Goal: Task Accomplishment & Management: Complete application form

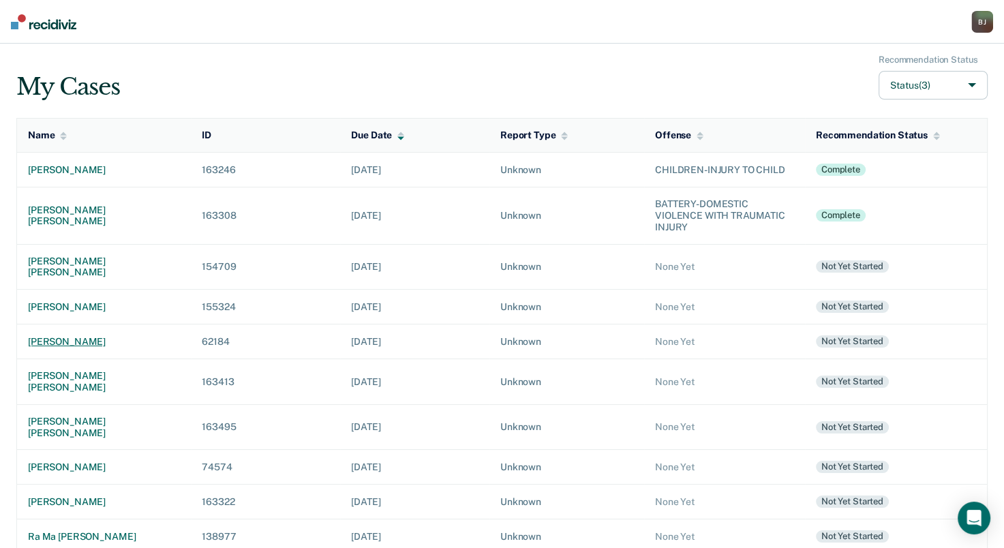
click at [89, 336] on div "[PERSON_NAME]" at bounding box center [104, 342] width 152 height 12
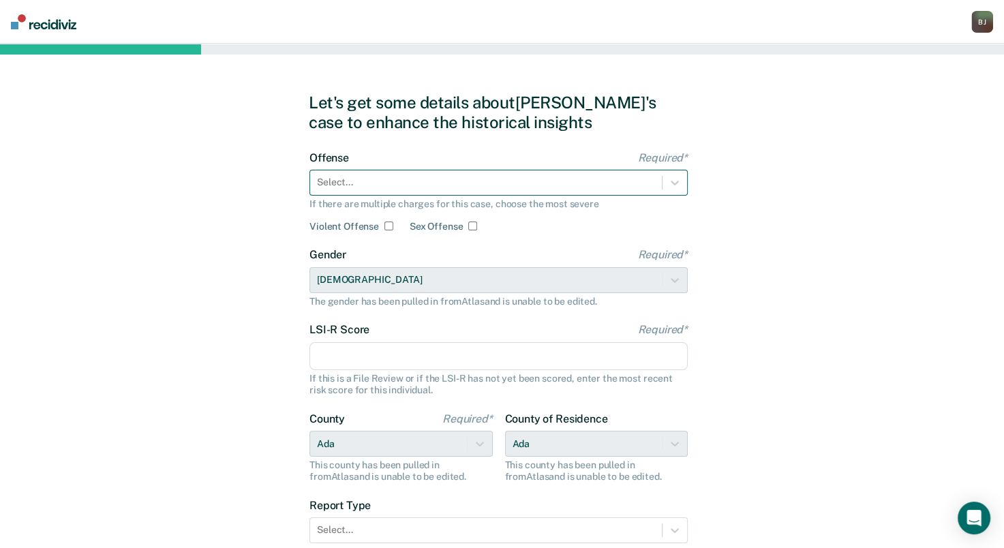
click at [538, 181] on div at bounding box center [486, 182] width 338 height 14
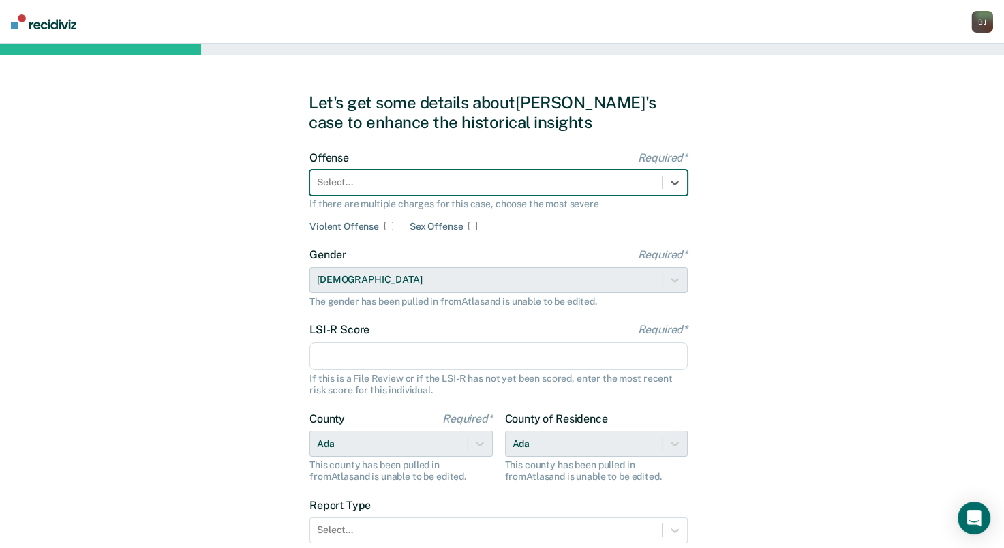
click at [416, 188] on div at bounding box center [486, 182] width 338 height 14
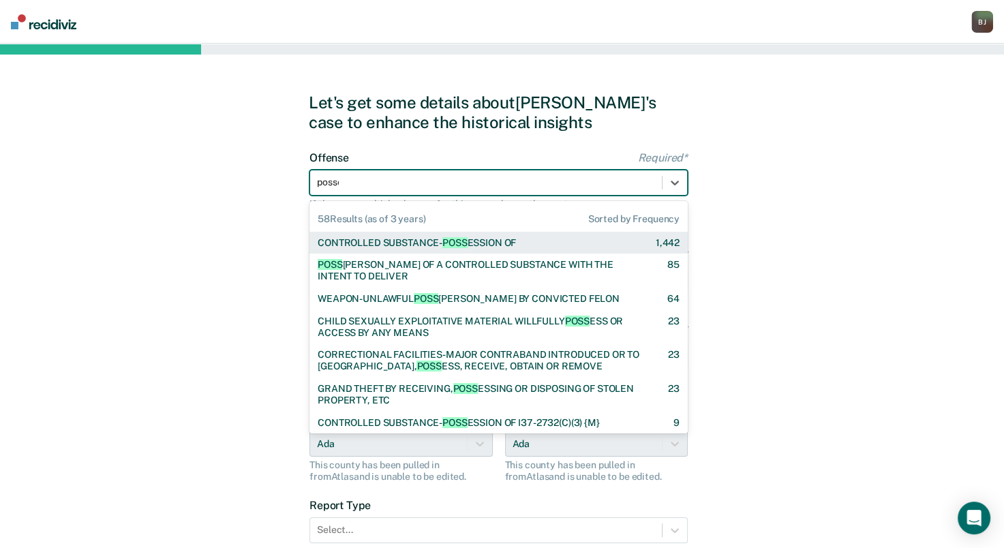
type input "posses"
click at [435, 185] on div at bounding box center [486, 182] width 338 height 14
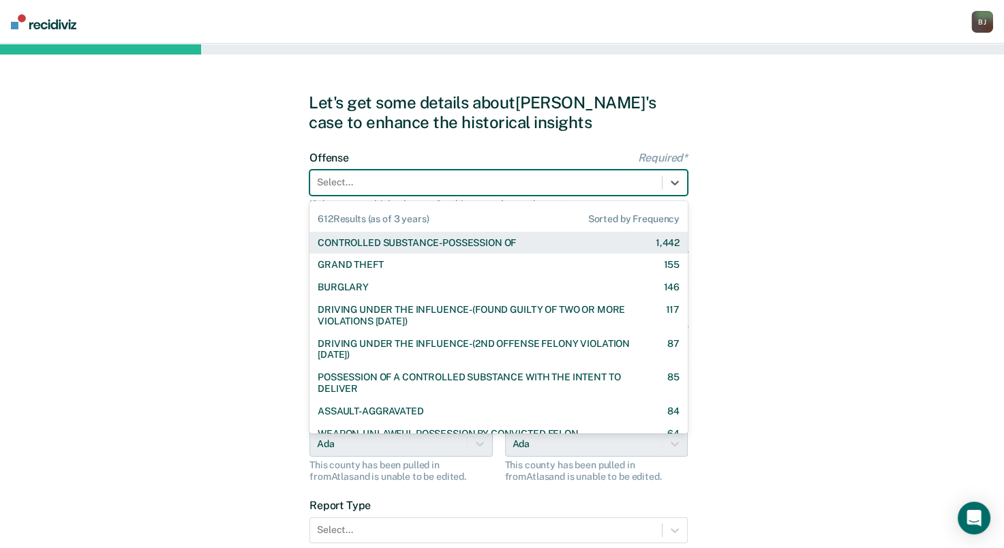
click at [435, 185] on div at bounding box center [486, 182] width 338 height 14
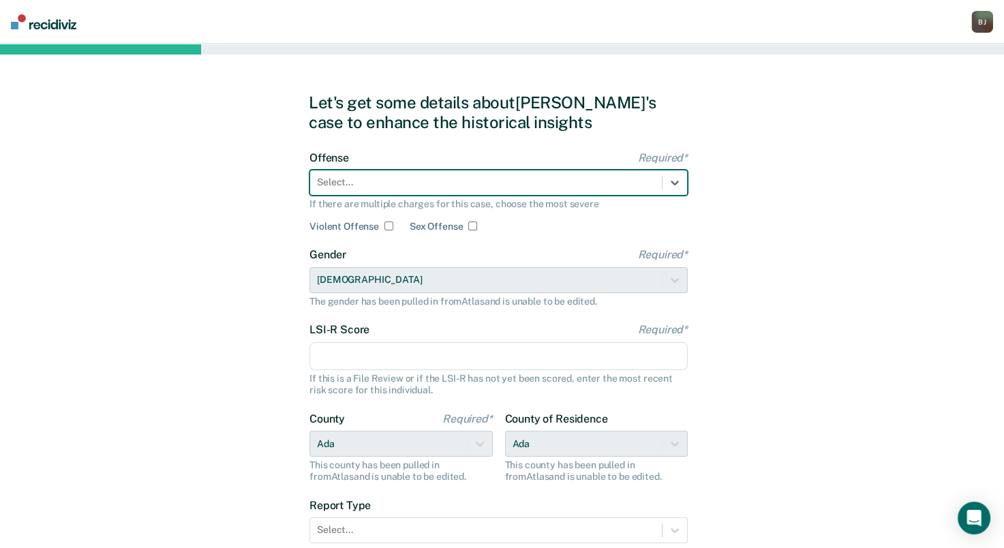
click at [435, 185] on div at bounding box center [486, 182] width 338 height 14
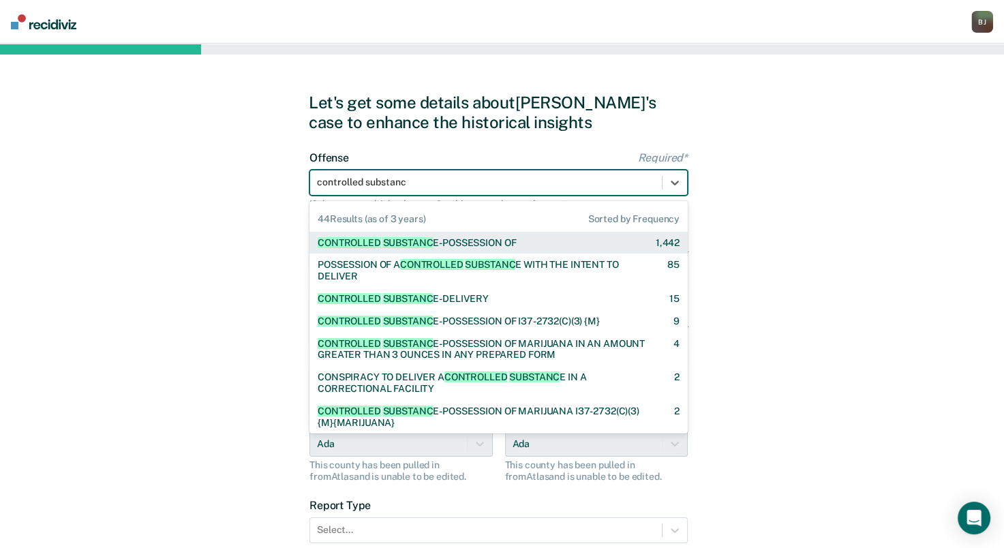
type input "controlled substance"
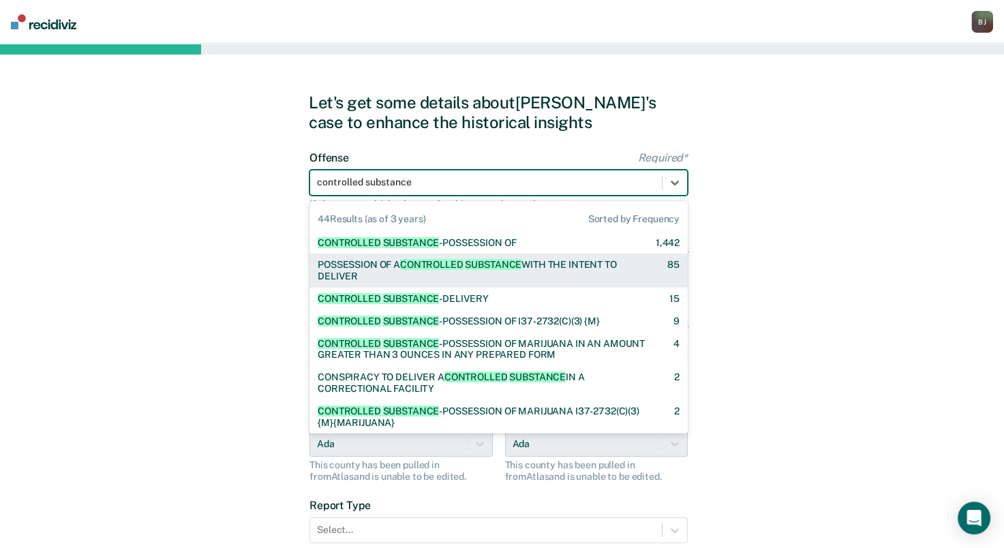
click at [535, 273] on div "POSSESSION OF A CONTROLLED SUBSTANCE WITH THE INTENT TO DELIVER" at bounding box center [481, 270] width 326 height 23
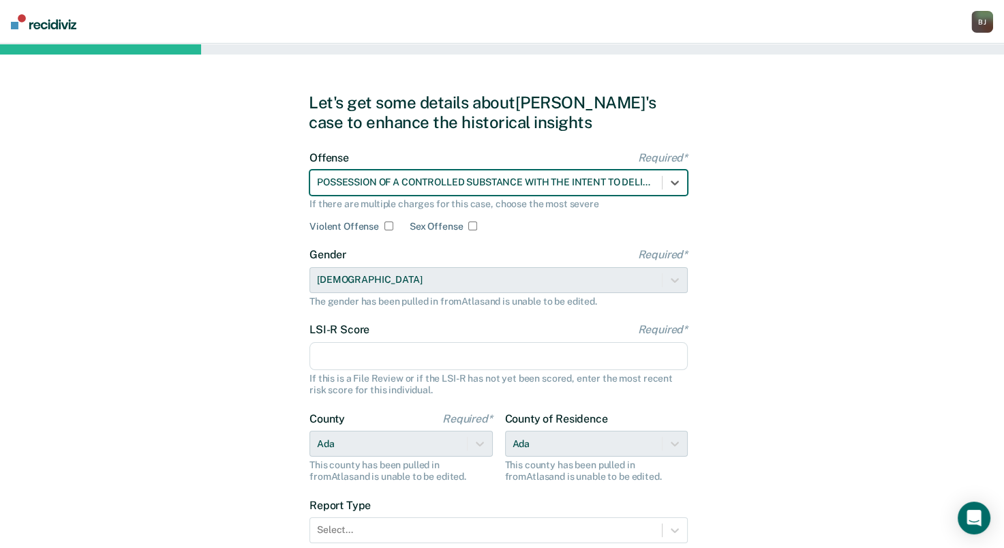
click at [433, 356] on input "LSI-R Score Required*" at bounding box center [498, 356] width 378 height 29
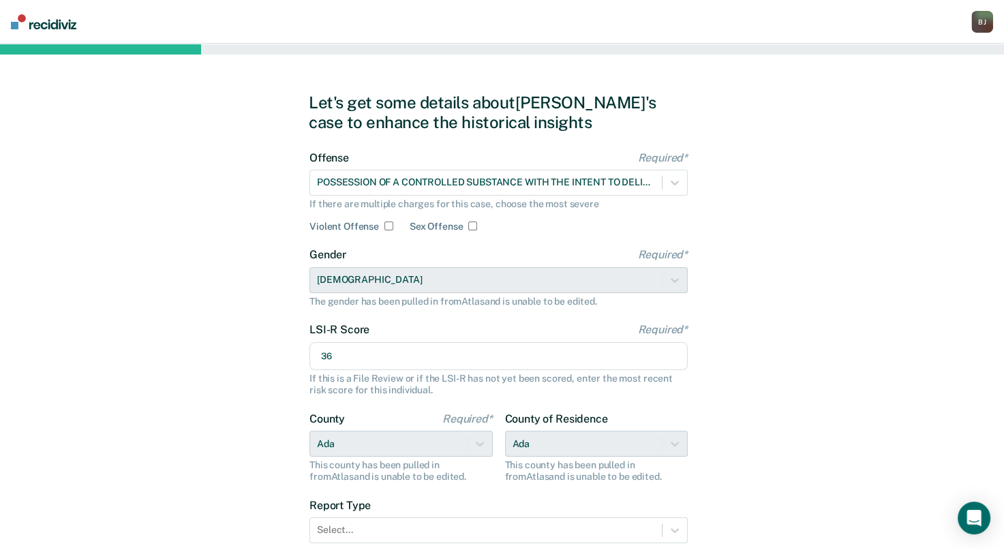
scroll to position [109, 0]
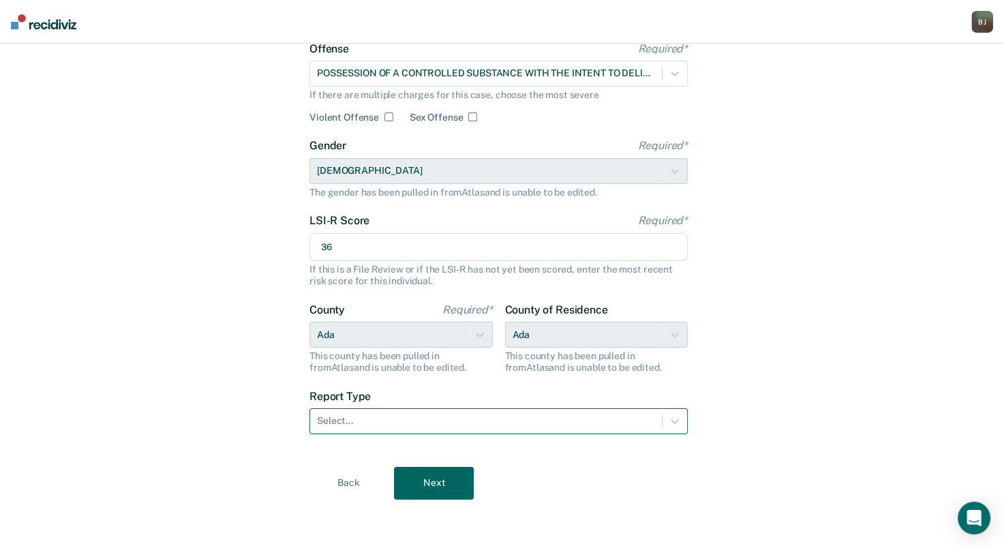
type input "36"
click at [421, 412] on div "Select..." at bounding box center [486, 421] width 352 height 20
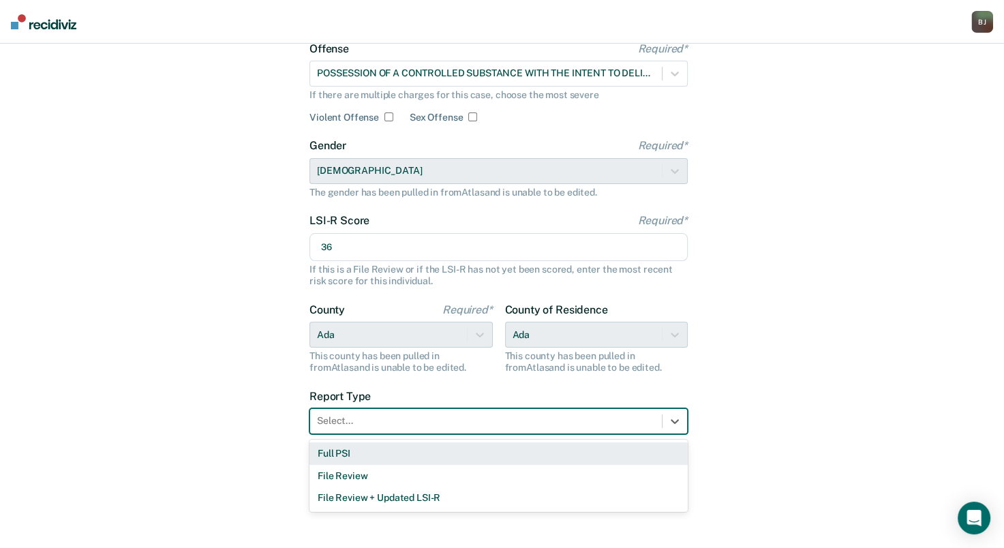
click at [401, 455] on div "Full PSI" at bounding box center [498, 453] width 378 height 22
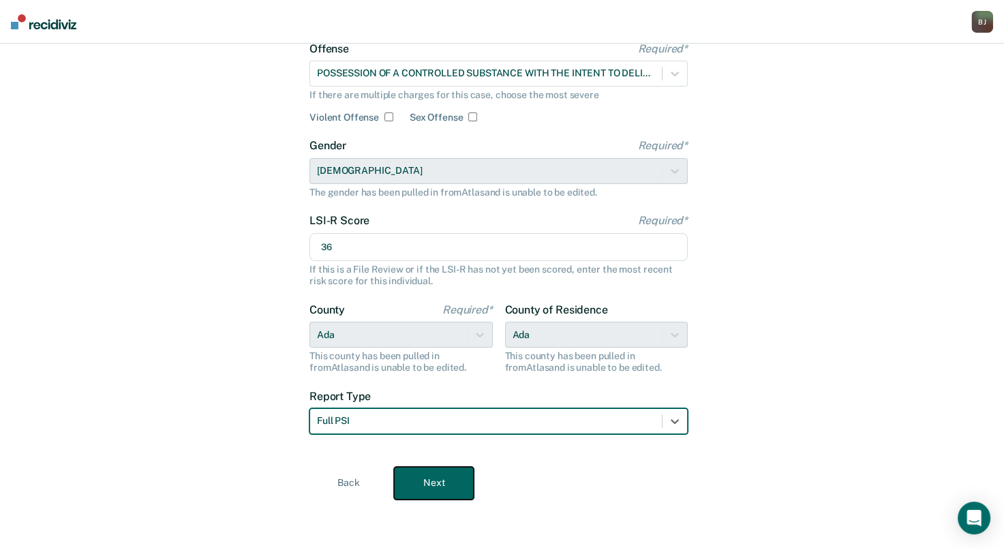
click at [431, 490] on button "Next" at bounding box center [434, 483] width 80 height 33
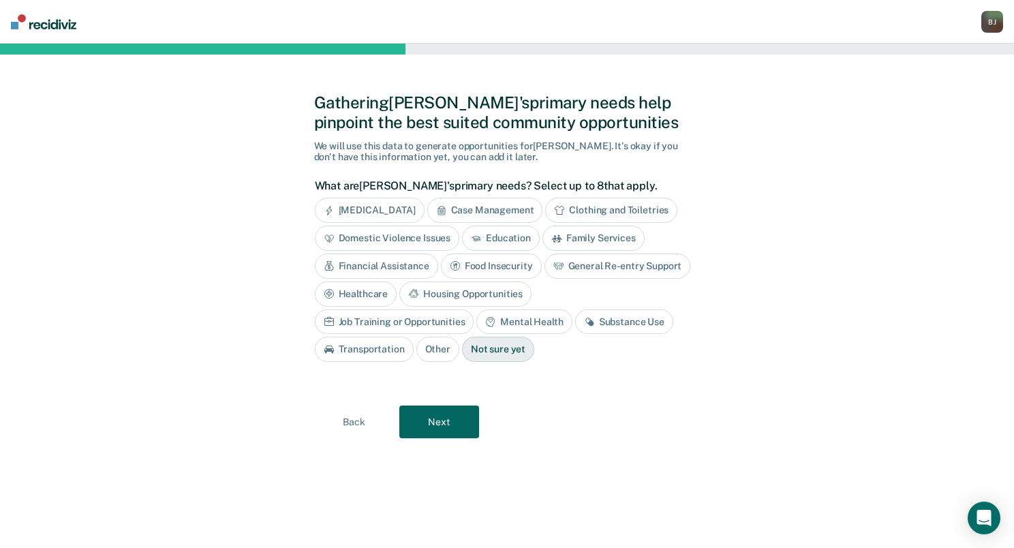
click at [405, 243] on div "Domestic Violence Issues" at bounding box center [387, 238] width 145 height 25
click at [575, 318] on div "Substance Use" at bounding box center [624, 321] width 98 height 25
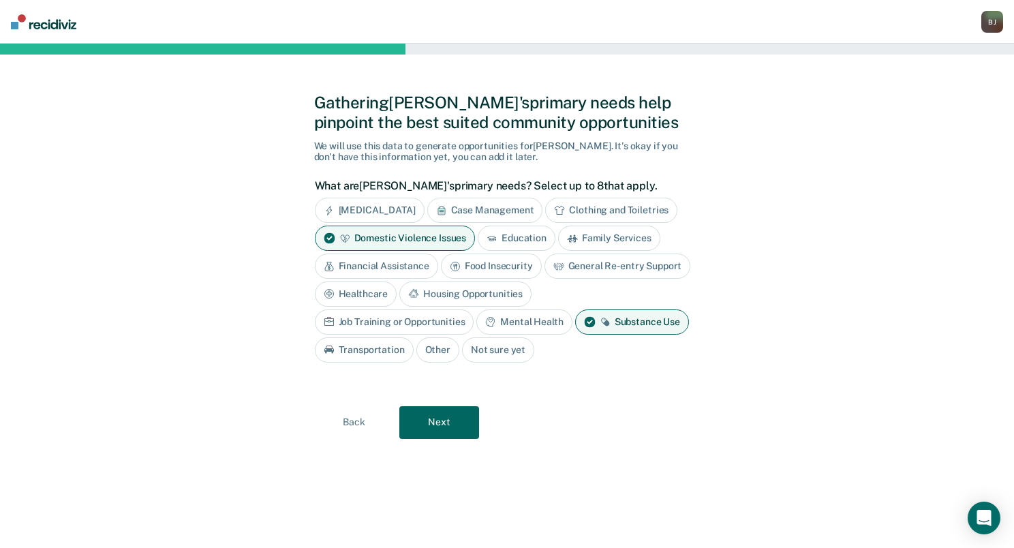
click at [476, 319] on div "Mental Health" at bounding box center [523, 321] width 95 height 25
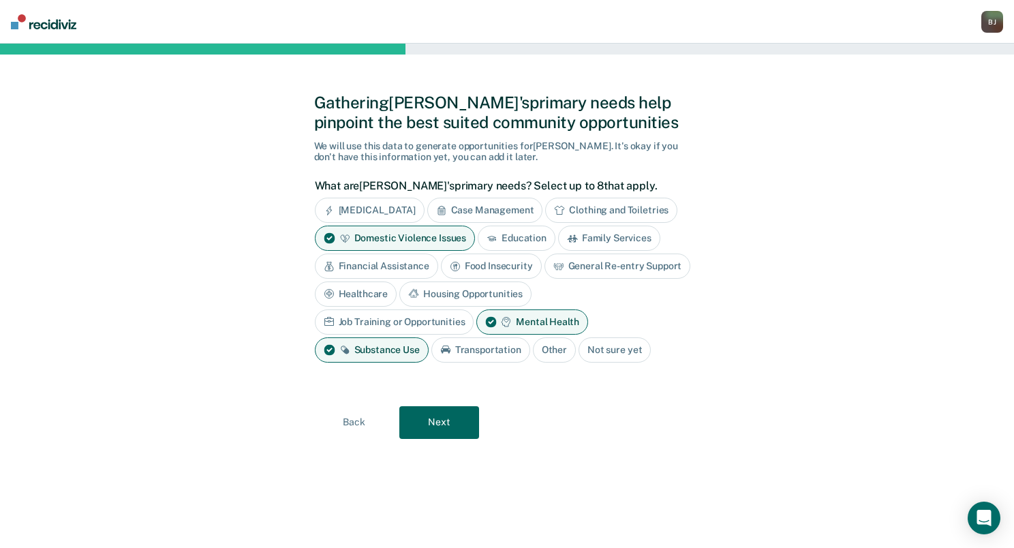
click at [584, 270] on div "General Re-entry Support" at bounding box center [617, 265] width 146 height 25
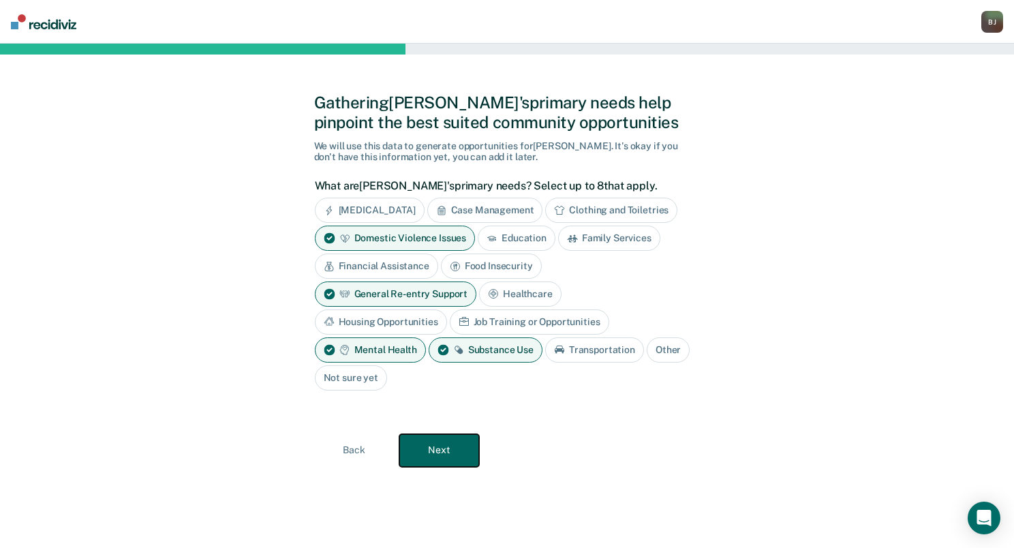
click at [450, 444] on button "Next" at bounding box center [439, 450] width 80 height 33
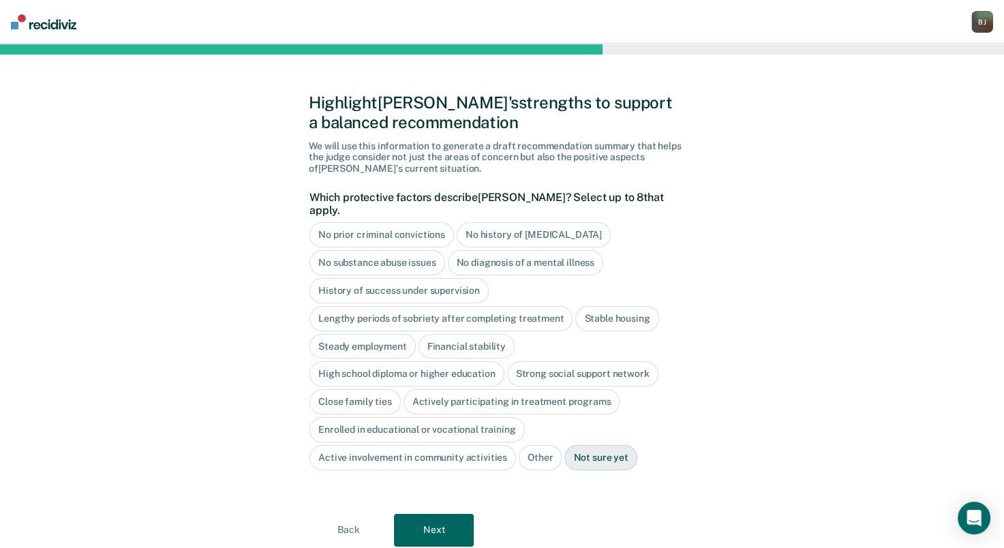
click at [377, 389] on div "Close family ties" at bounding box center [354, 401] width 91 height 25
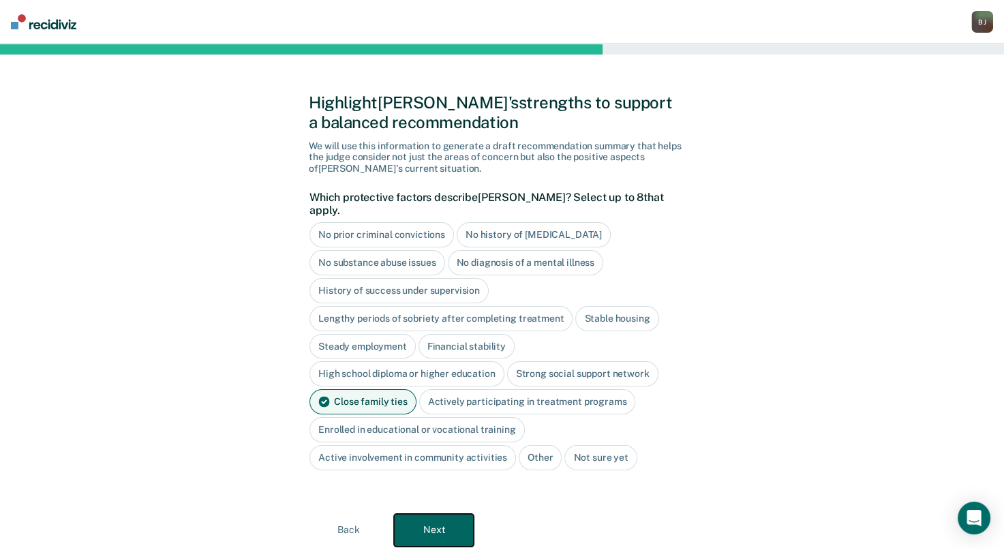
click at [429, 514] on button "Next" at bounding box center [434, 530] width 80 height 33
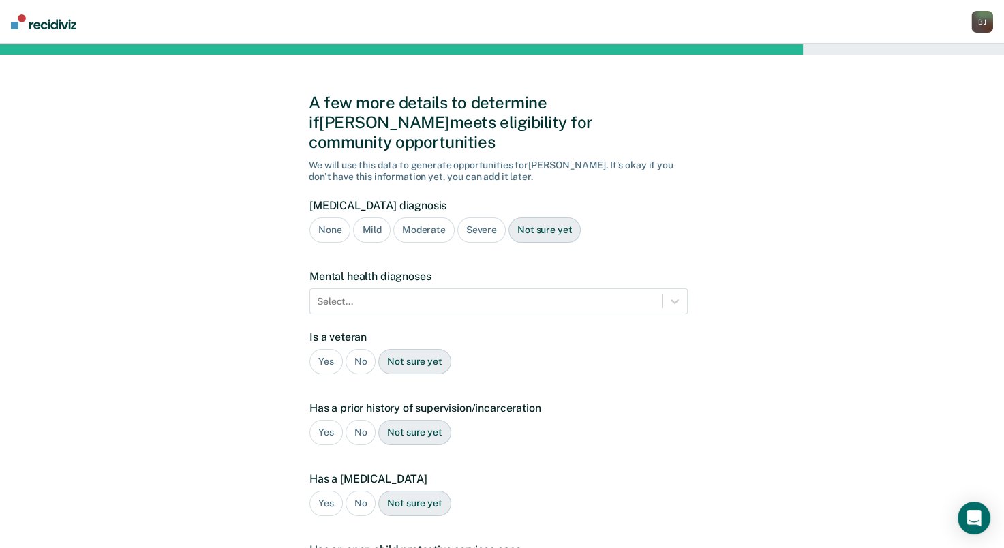
drag, startPoint x: 474, startPoint y: 211, endPoint x: 472, endPoint y: 221, distance: 9.8
click at [474, 217] on div "Severe" at bounding box center [481, 229] width 48 height 25
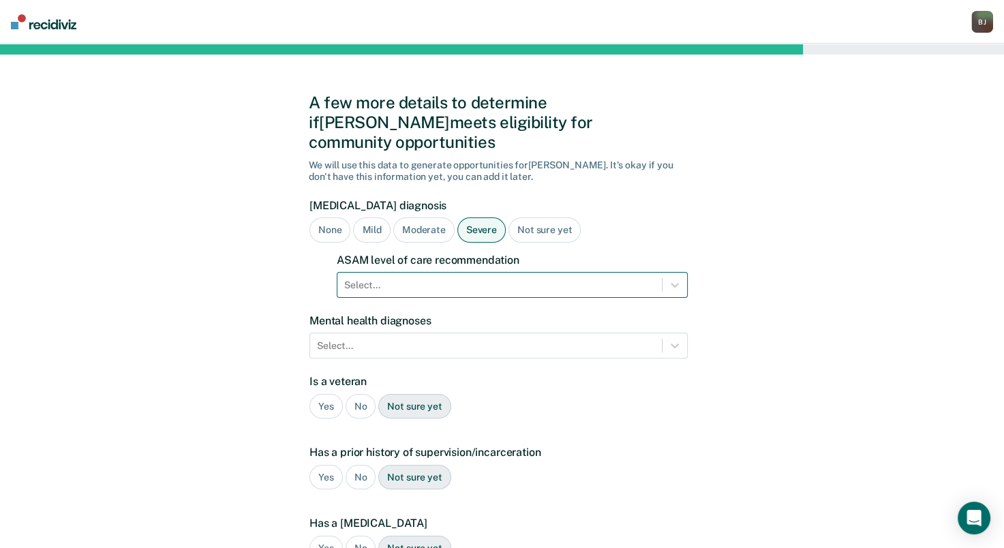
click at [466, 275] on div "Select..." at bounding box center [499, 285] width 324 height 20
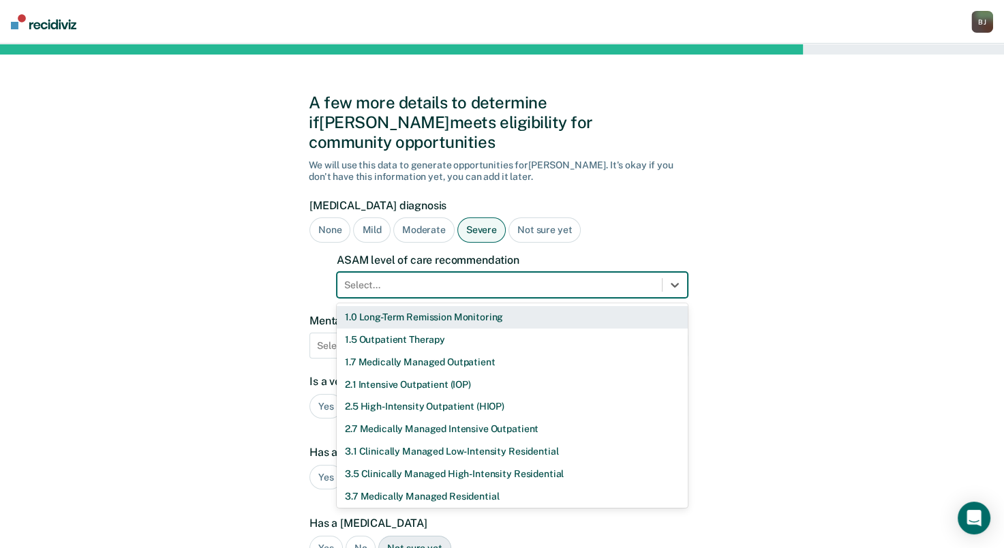
click at [466, 275] on div "Select..." at bounding box center [499, 285] width 324 height 20
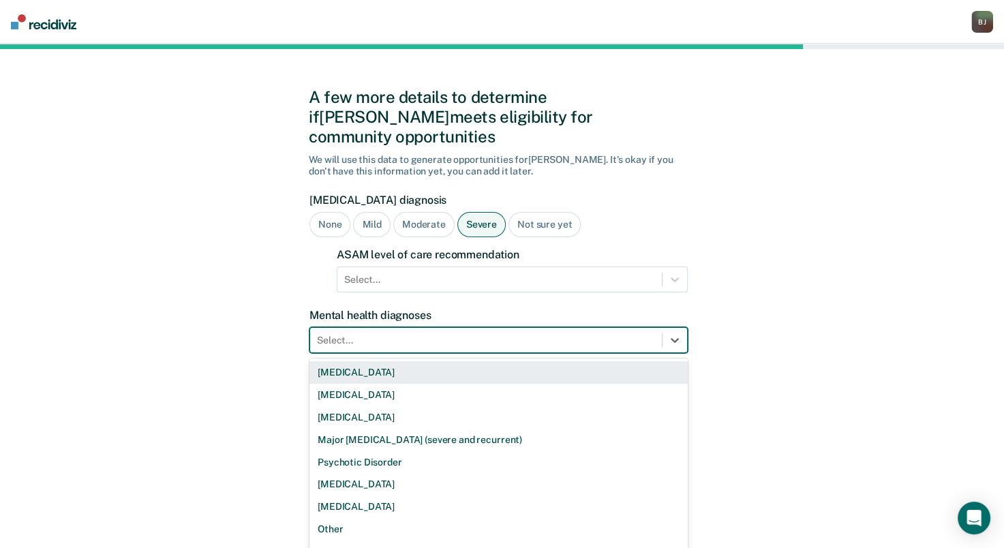
click at [458, 330] on div "Select..." at bounding box center [486, 340] width 352 height 20
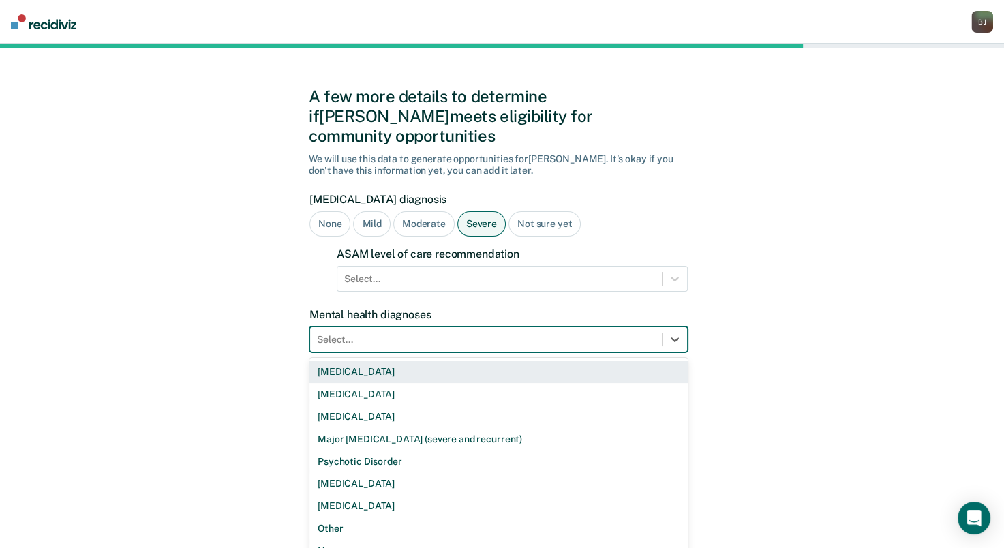
click at [534, 211] on div "Not sure yet" at bounding box center [544, 223] width 72 height 25
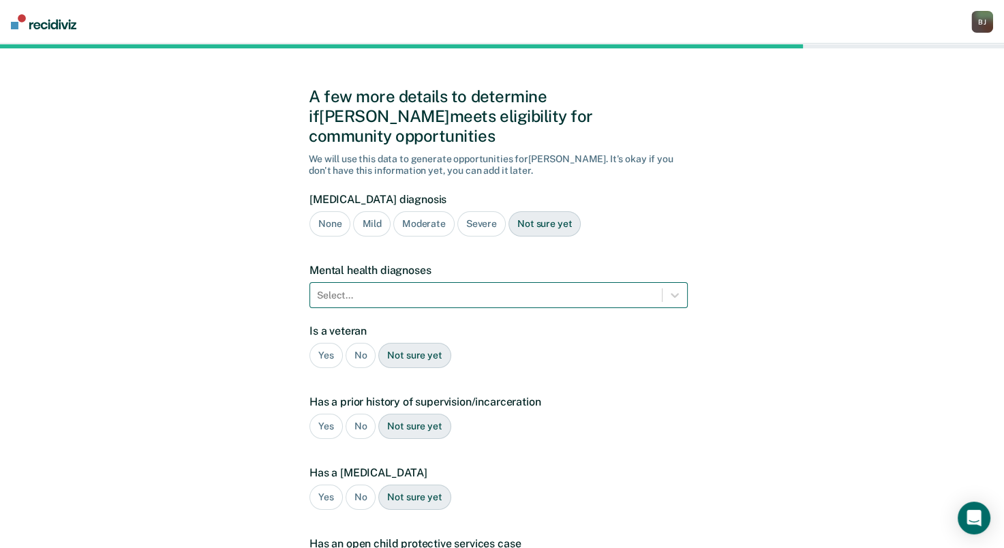
click at [515, 288] on div at bounding box center [486, 295] width 338 height 14
click at [799, 290] on div "A few more details to determine if [PERSON_NAME] meets eligibility for communit…" at bounding box center [502, 406] width 1004 height 739
click at [583, 288] on div at bounding box center [486, 295] width 338 height 14
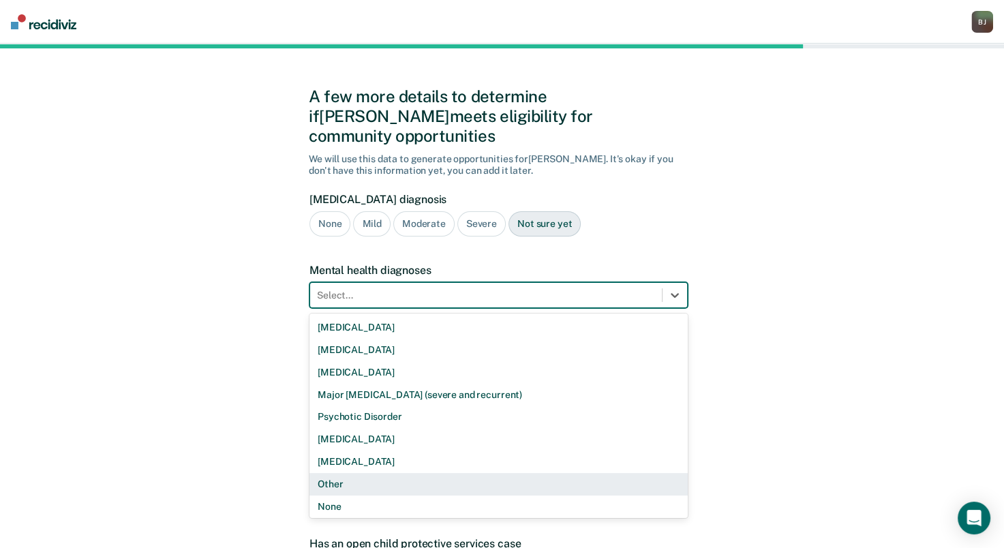
click at [407, 473] on div "Other" at bounding box center [498, 484] width 378 height 22
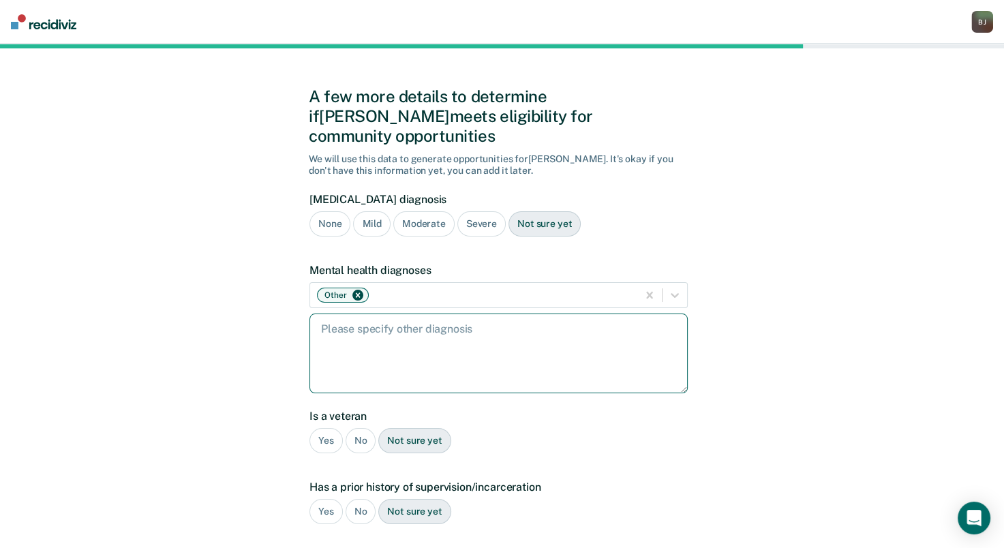
click at [468, 317] on textarea at bounding box center [498, 353] width 378 height 80
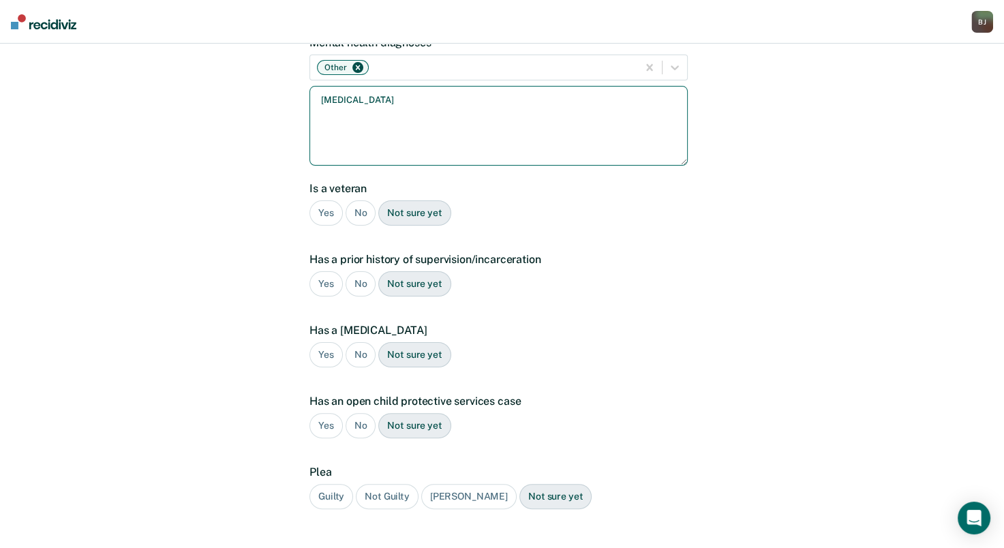
type textarea "[MEDICAL_DATA]"
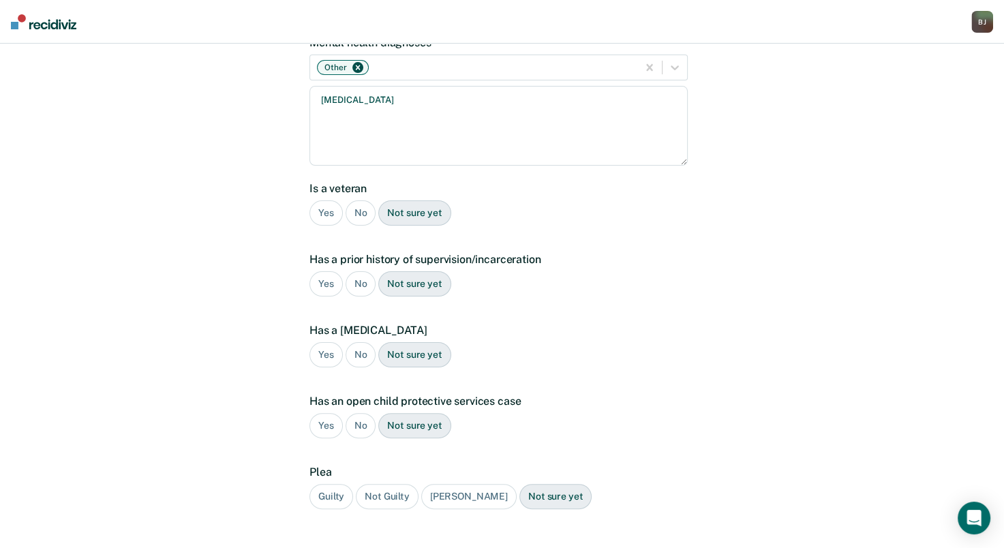
click at [354, 200] on div "No" at bounding box center [360, 212] width 31 height 25
click at [319, 271] on div "Yes" at bounding box center [325, 283] width 33 height 25
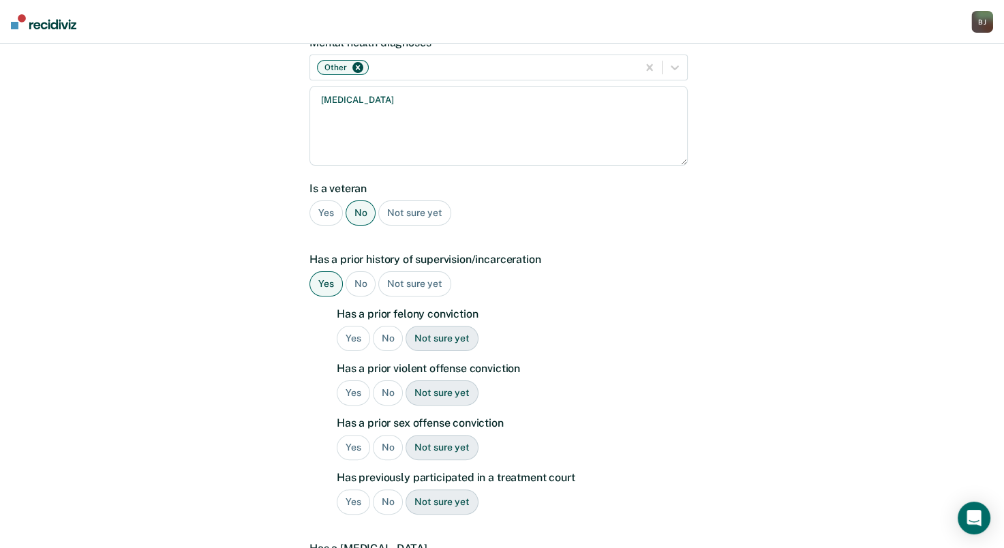
click at [352, 326] on div "Yes" at bounding box center [353, 338] width 33 height 25
click at [346, 380] on div "Yes No Not sure yet" at bounding box center [512, 392] width 351 height 25
click at [350, 380] on div "Yes" at bounding box center [353, 392] width 33 height 25
click at [388, 435] on div "No" at bounding box center [388, 447] width 31 height 25
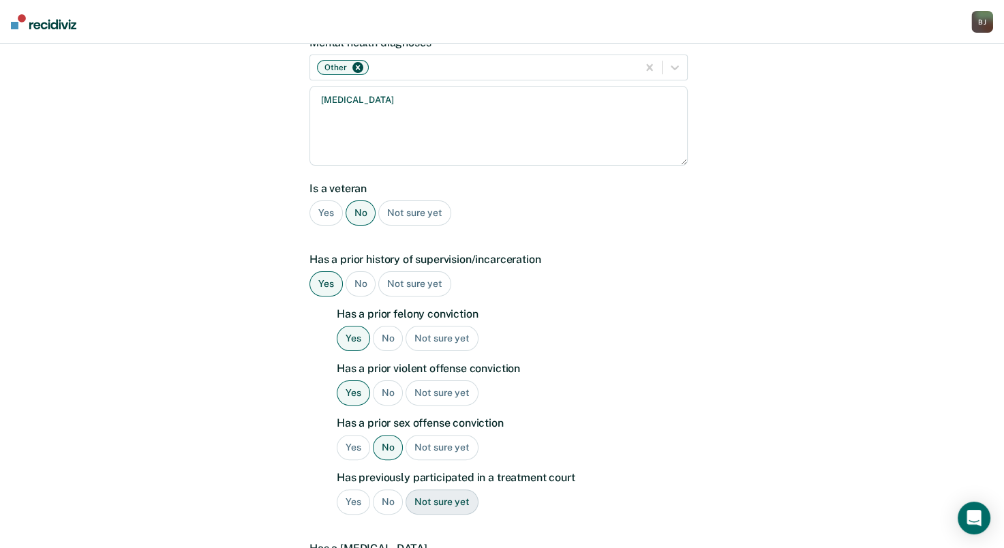
drag, startPoint x: 382, startPoint y: 480, endPoint x: 390, endPoint y: 472, distance: 11.1
click at [382, 489] on div "No" at bounding box center [388, 501] width 31 height 25
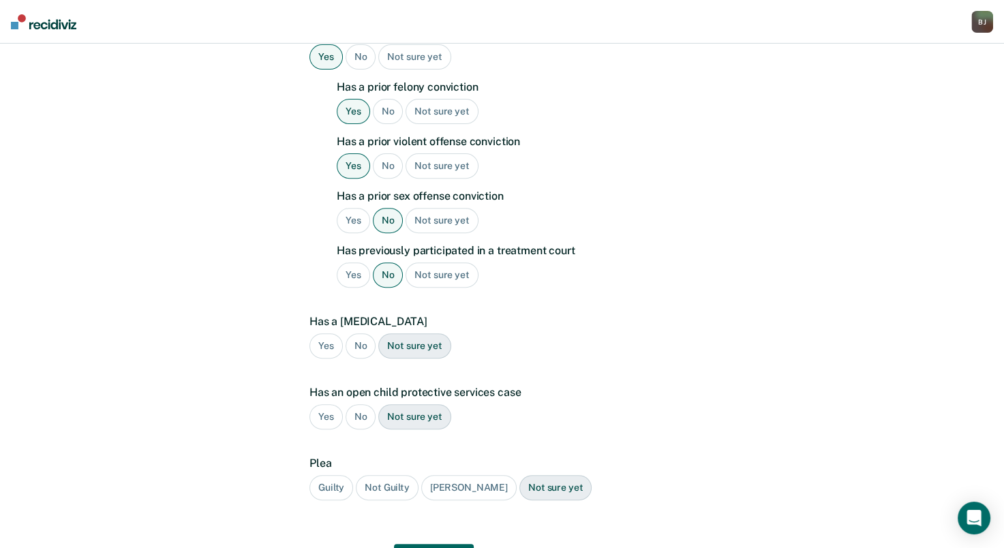
scroll to position [516, 0]
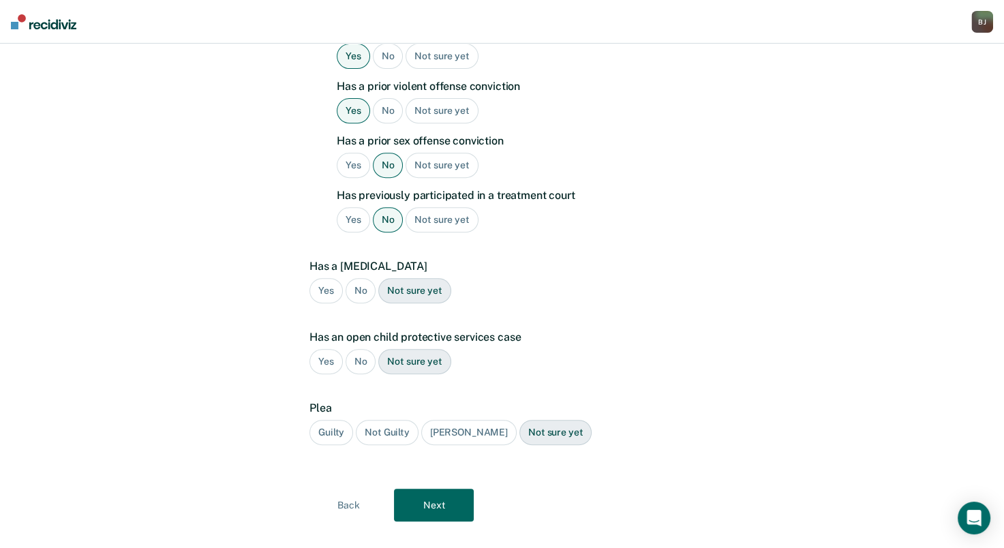
click at [358, 278] on div "No" at bounding box center [360, 290] width 31 height 25
click at [357, 349] on div "No" at bounding box center [360, 361] width 31 height 25
click at [333, 420] on div "Guilty" at bounding box center [331, 432] width 44 height 25
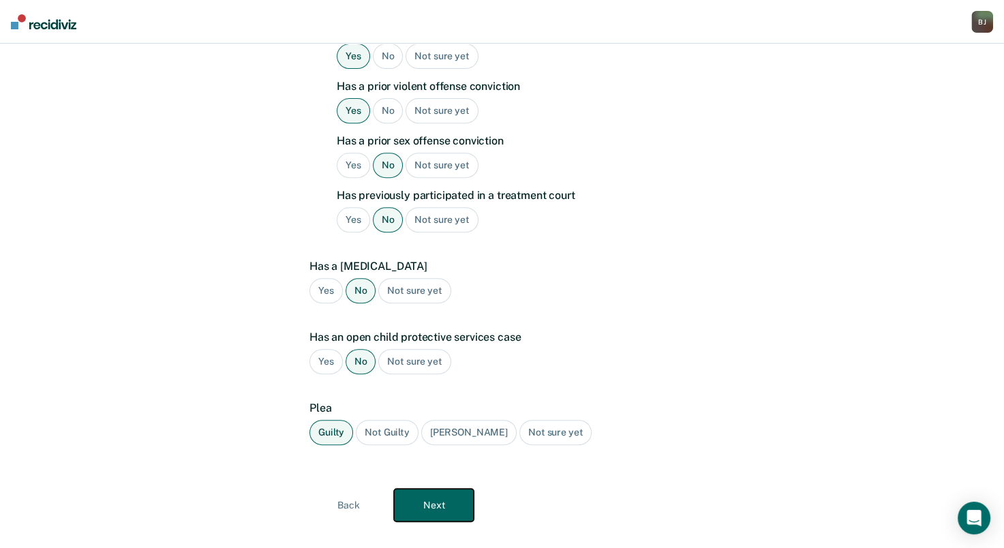
click at [428, 489] on button "Next" at bounding box center [434, 505] width 80 height 33
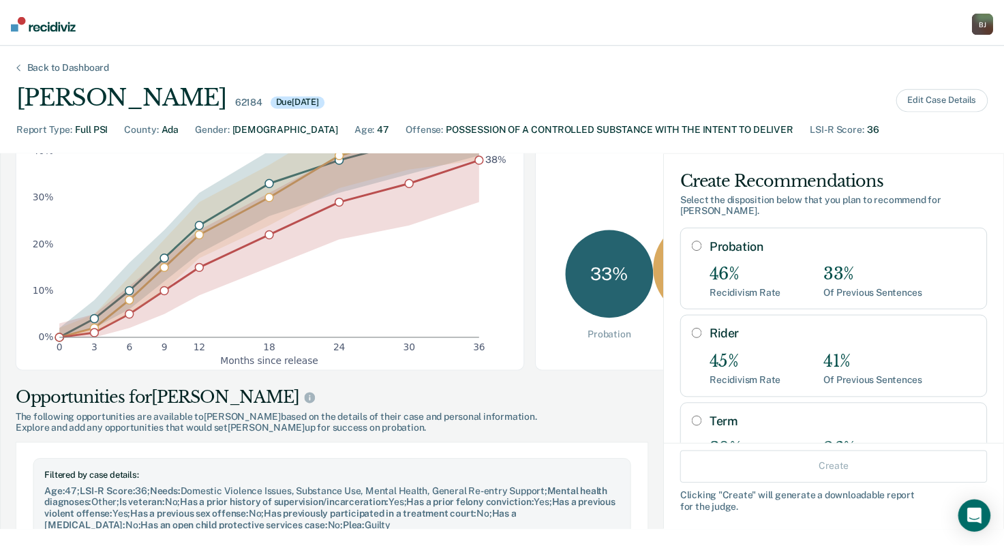
scroll to position [0, 0]
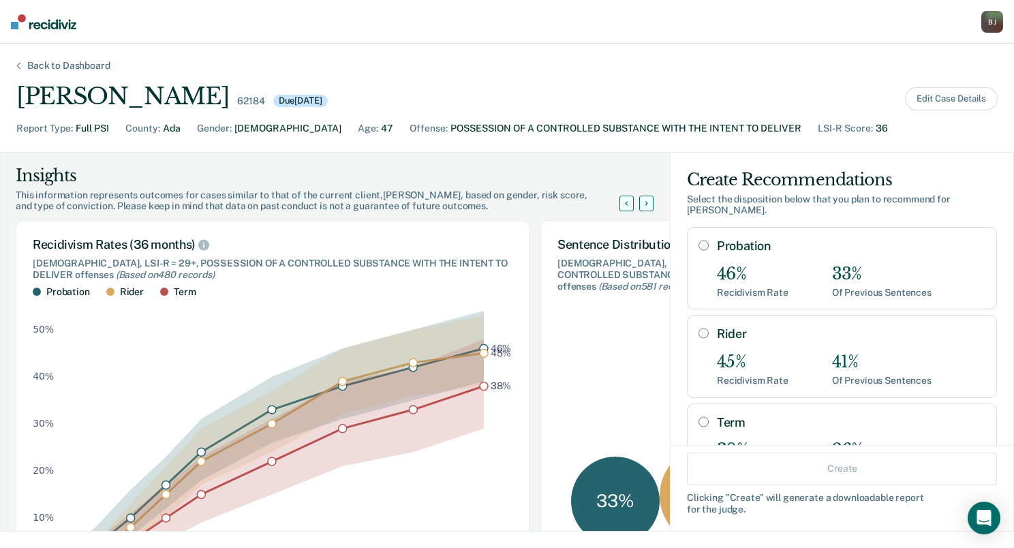
click at [772, 333] on div "Rider 45% Recidivism Rate 41% Of Previous Sentences" at bounding box center [851, 355] width 268 height 59
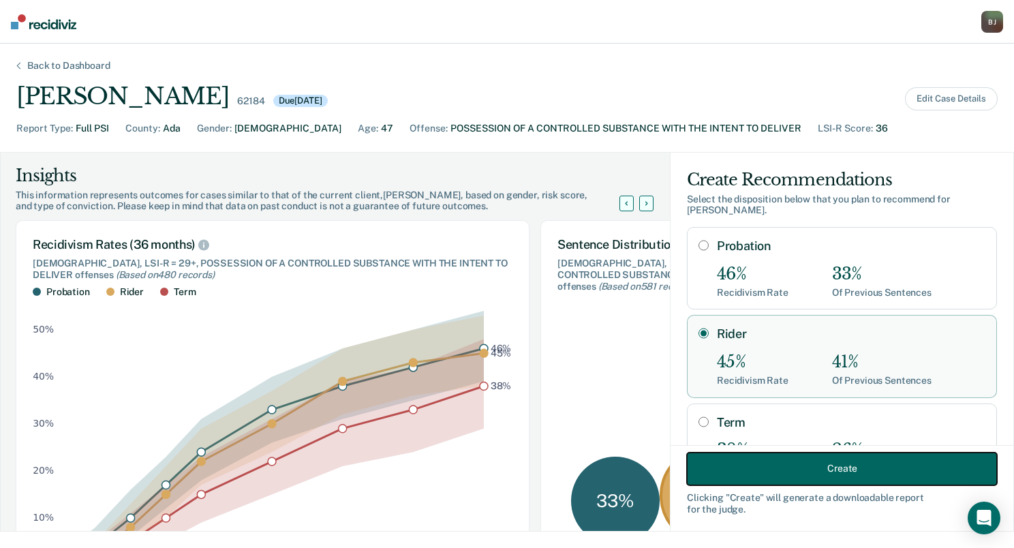
click at [779, 468] on button "Create" at bounding box center [842, 468] width 310 height 33
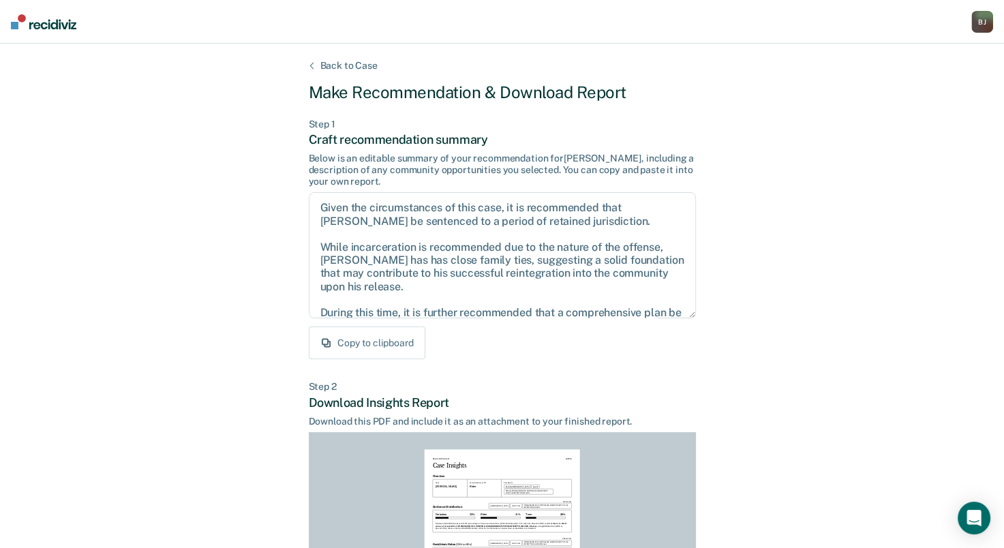
scroll to position [229, 0]
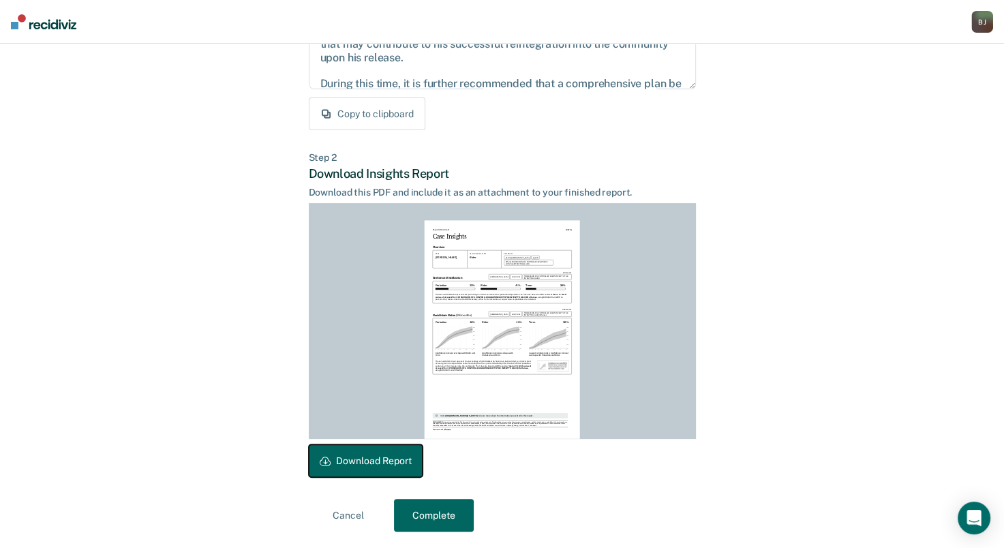
click at [343, 461] on button "Download Report" at bounding box center [366, 460] width 114 height 33
click at [822, 274] on div "Back to Case Make Recommendation & Download Report Step 1 Craft recommendation …" at bounding box center [502, 181] width 1004 height 733
click at [349, 518] on button "Cancel" at bounding box center [349, 515] width 80 height 33
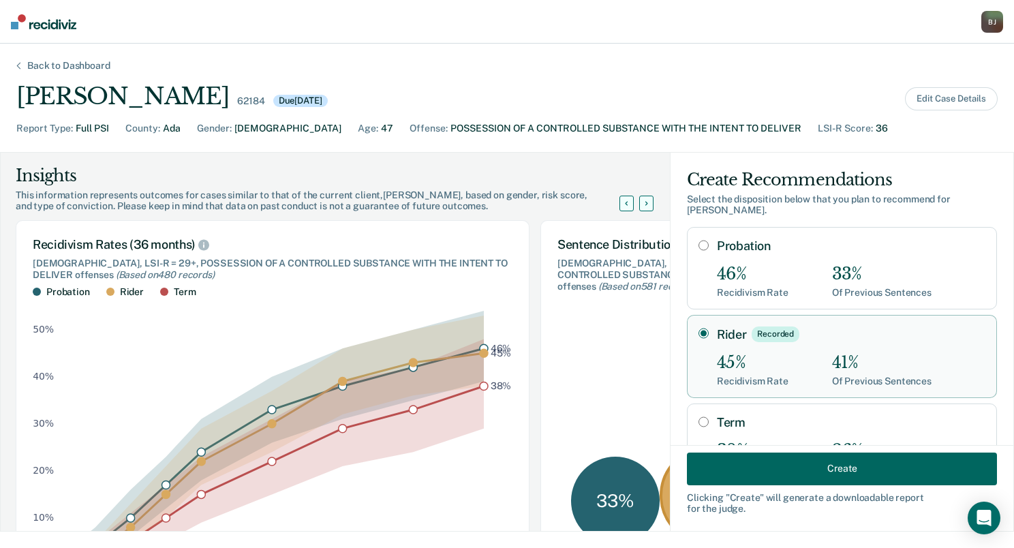
click at [777, 420] on div "Term 38% Recidivism Rate 26% Of Previous Sentences" at bounding box center [851, 444] width 268 height 59
radio input "false"
radio input "true"
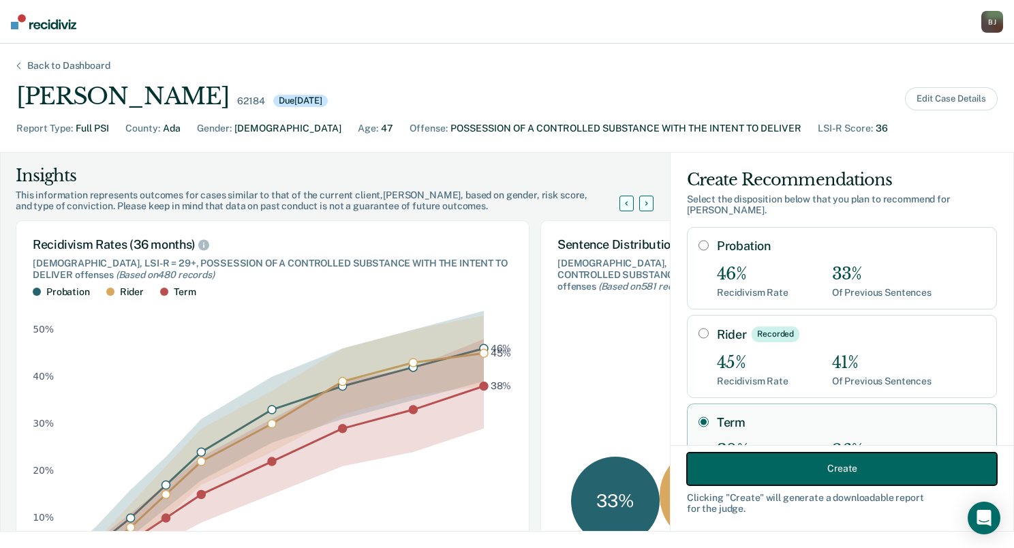
click at [784, 453] on button "Create" at bounding box center [842, 468] width 310 height 33
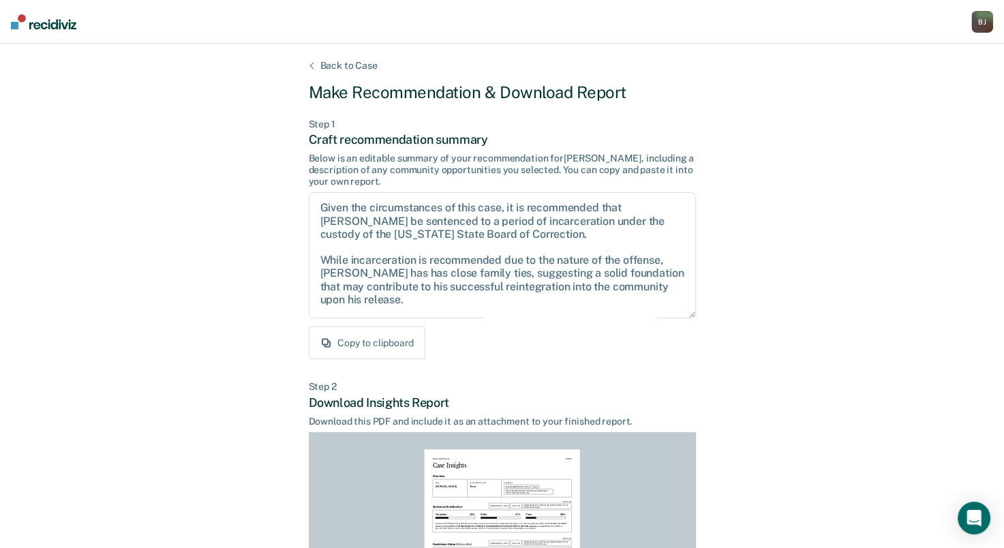
scroll to position [229, 0]
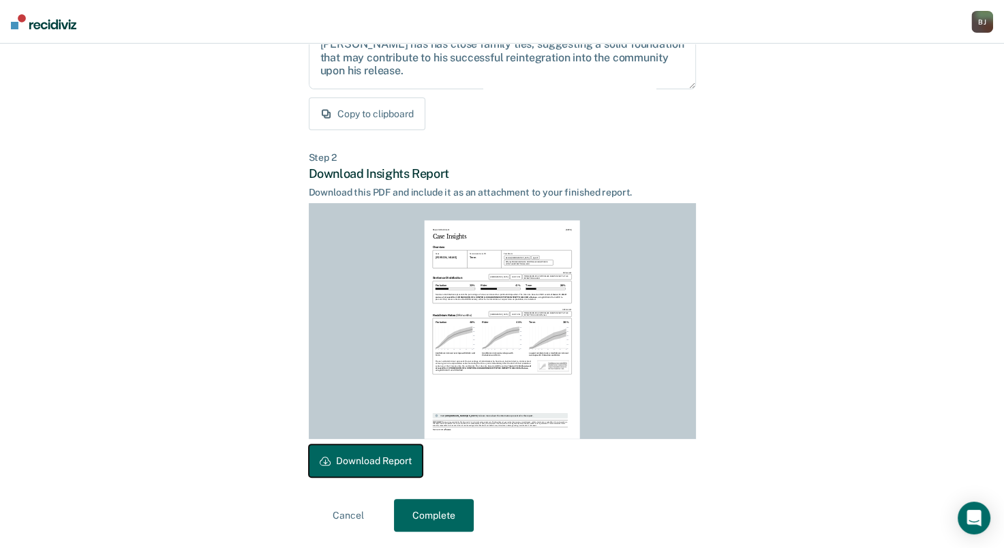
click at [403, 461] on button "Download Report" at bounding box center [366, 460] width 114 height 33
click at [459, 514] on button "Complete" at bounding box center [434, 515] width 80 height 33
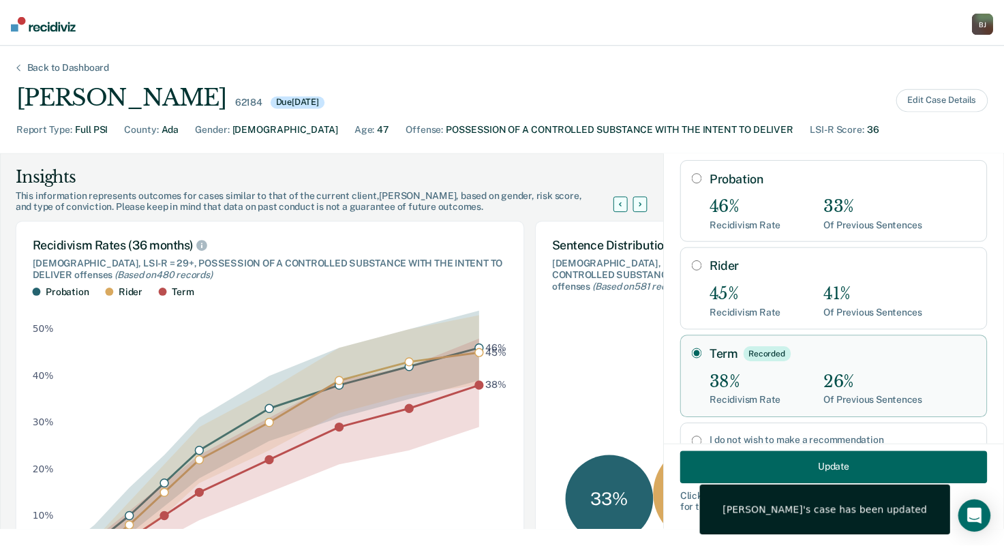
scroll to position [104, 0]
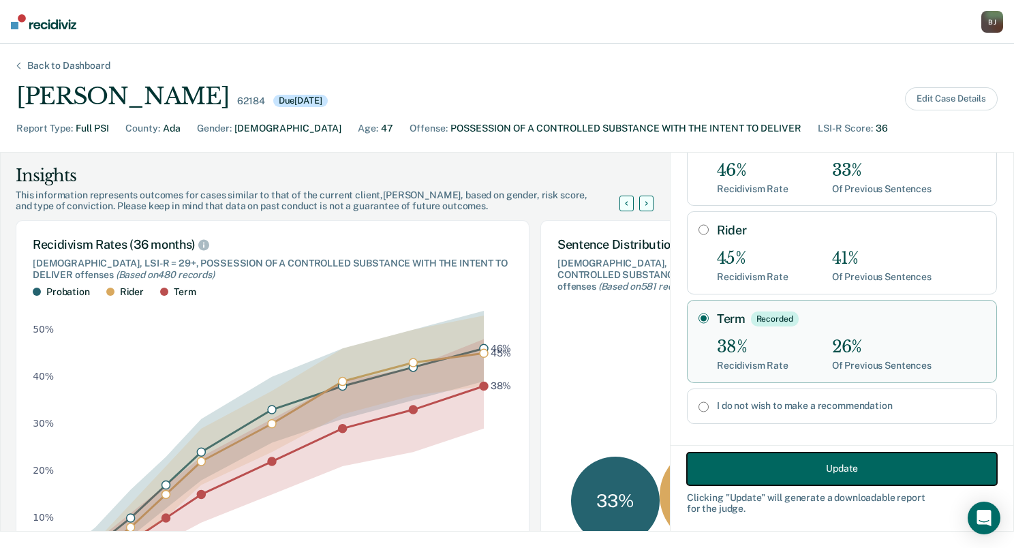
click at [763, 465] on button "Update" at bounding box center [842, 468] width 310 height 33
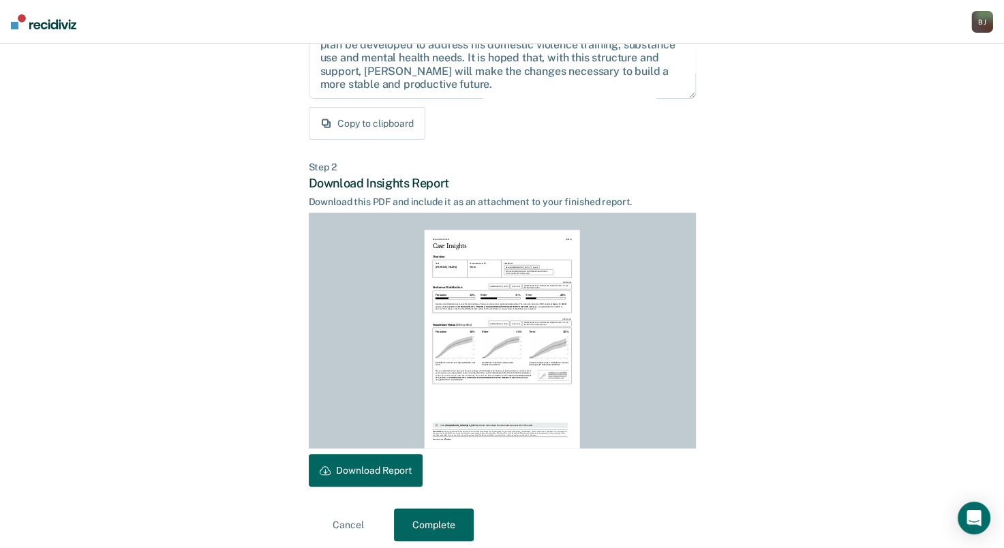
scroll to position [229, 0]
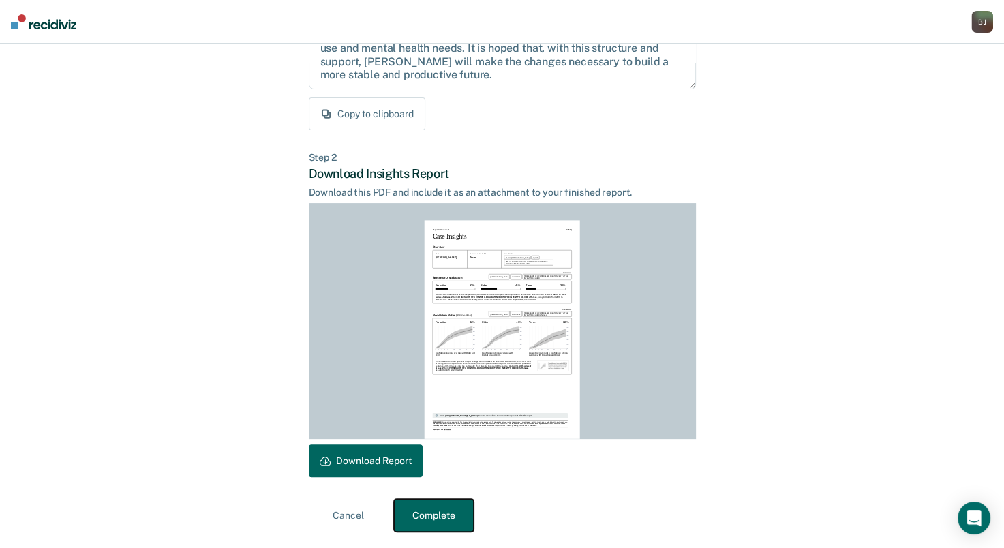
click at [450, 515] on button "Complete" at bounding box center [434, 515] width 80 height 33
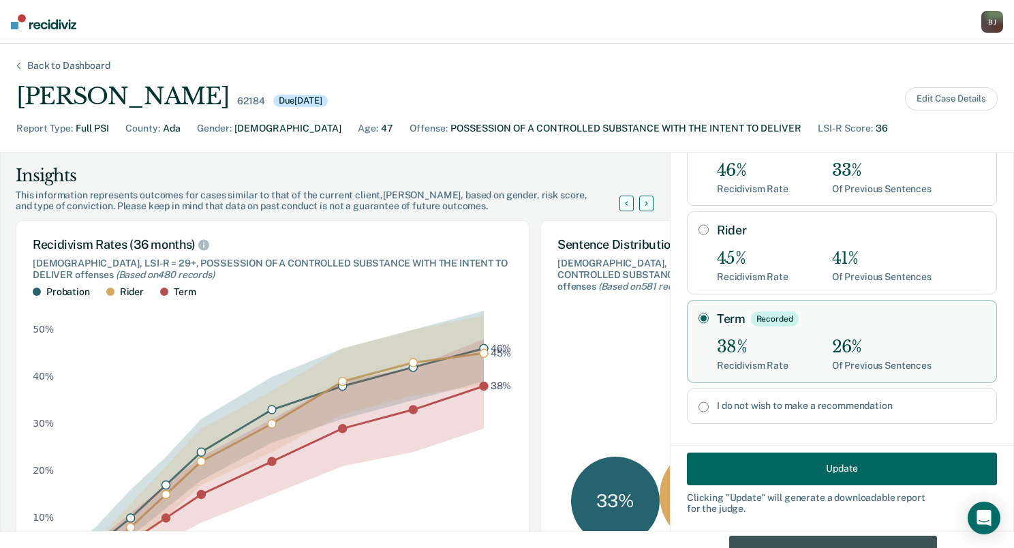
click at [101, 67] on div "Back to Dashboard" at bounding box center [69, 66] width 116 height 12
